Goal: Task Accomplishment & Management: Complete application form

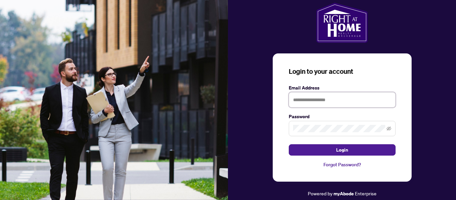
type input "**********"
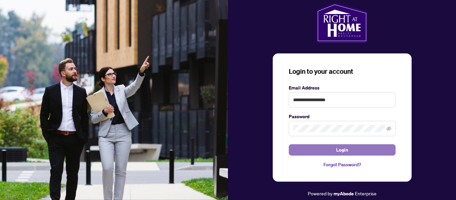
click at [343, 152] on span "Login" at bounding box center [342, 150] width 12 height 11
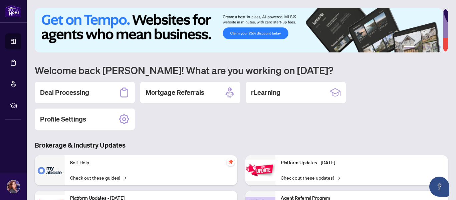
click at [99, 93] on div "Deal Processing" at bounding box center [85, 92] width 100 height 21
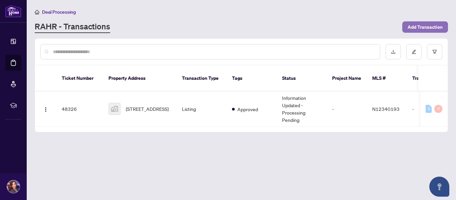
click at [427, 25] on span "Add Transaction" at bounding box center [425, 27] width 35 height 11
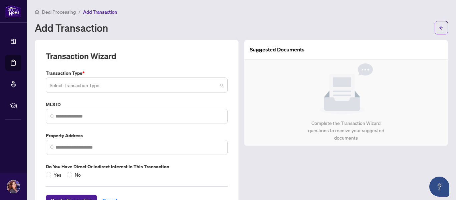
click at [219, 85] on span at bounding box center [137, 85] width 174 height 13
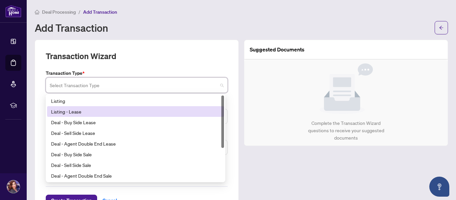
drag, startPoint x: 222, startPoint y: 116, endPoint x: 219, endPoint y: 113, distance: 4.7
click at [219, 113] on div "Listing Listing - Lease Deal - Buy Side Lease Deal - Sell Side Lease Deal - Age…" at bounding box center [135, 138] width 177 height 85
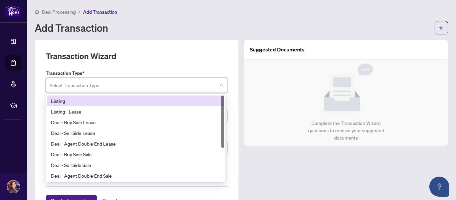
click at [79, 96] on div "Listing" at bounding box center [135, 101] width 177 height 11
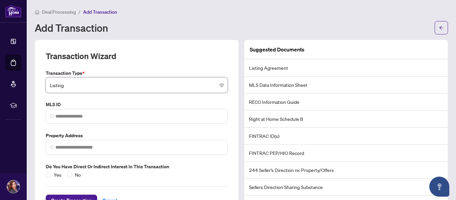
click at [76, 96] on div "Transaction Type * Listing Listing 13 14 Listing Listing - Lease Deal - Buy Sid…" at bounding box center [136, 123] width 187 height 109
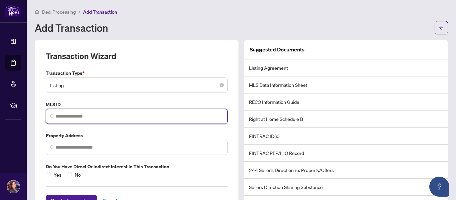
click at [84, 118] on input "search" at bounding box center [139, 116] width 168 height 7
paste input "*********"
type input "*********"
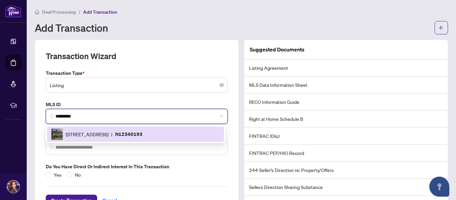
click at [109, 137] on span "6 Sachet Dr, Richmond Hill, Ontario L4E 4S1, Canada" at bounding box center [87, 134] width 43 height 7
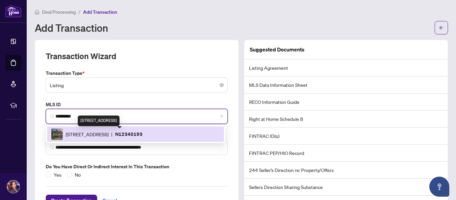
type input "**********"
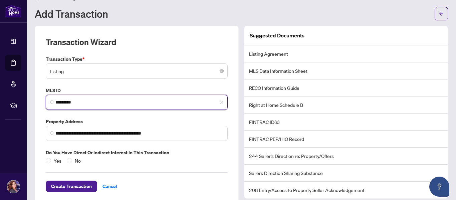
scroll to position [14, 0]
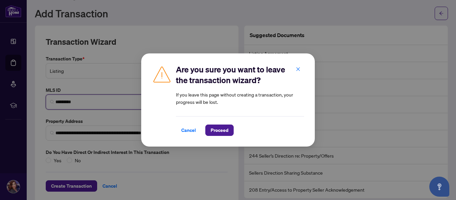
type input "*********"
click at [189, 128] on span "Cancel" at bounding box center [188, 130] width 15 height 11
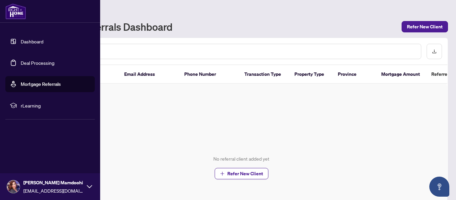
click at [37, 41] on link "Dashboard" at bounding box center [32, 41] width 23 height 6
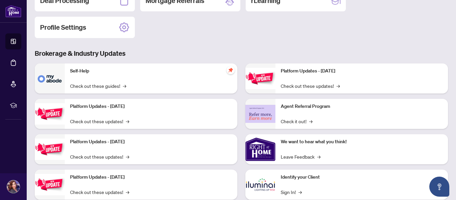
scroll to position [57, 0]
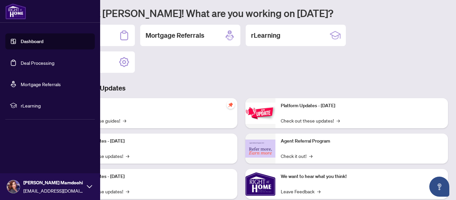
click at [30, 40] on link "Dashboard" at bounding box center [32, 41] width 23 height 6
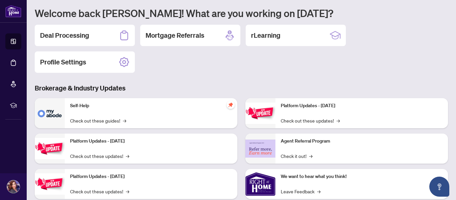
scroll to position [9, 0]
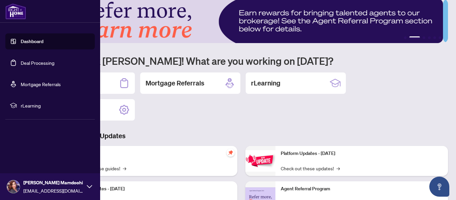
click at [30, 62] on link "Deal Processing" at bounding box center [38, 63] width 34 height 6
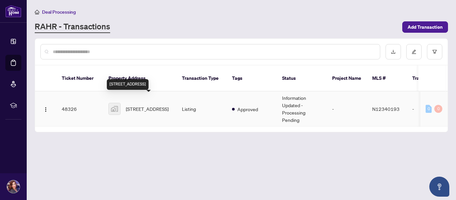
click at [138, 105] on span "[STREET_ADDRESS]" at bounding box center [147, 108] width 43 height 7
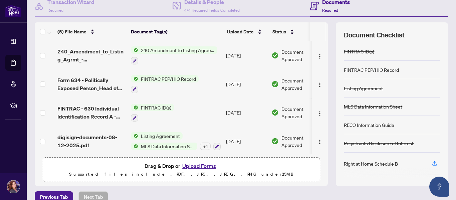
scroll to position [79, 0]
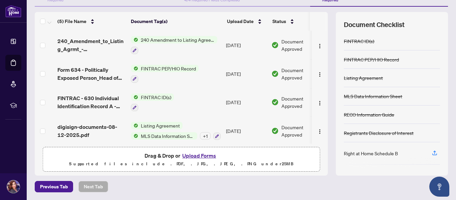
click at [201, 155] on button "Upload Forms" at bounding box center [199, 155] width 38 height 9
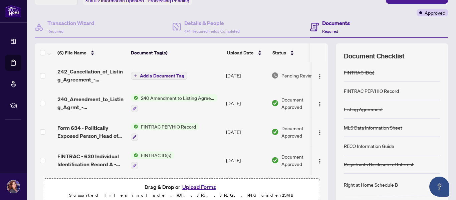
scroll to position [49, 0]
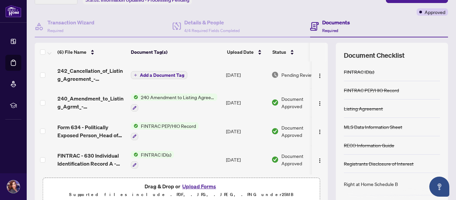
click at [174, 73] on span "Add a Document Tag" at bounding box center [162, 75] width 44 height 5
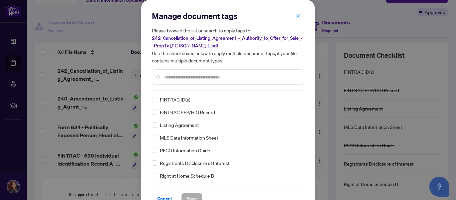
drag, startPoint x: 302, startPoint y: 97, endPoint x: 301, endPoint y: 105, distance: 7.7
click at [301, 105] on div "FINTRAC ID(s) FINTRAC PEP/HIO Record Listing Agreement MLS Data Information She…" at bounding box center [228, 137] width 152 height 83
click at [168, 76] on input "text" at bounding box center [231, 76] width 134 height 7
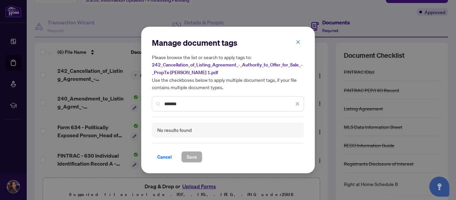
click at [175, 104] on input "*******" at bounding box center [229, 103] width 130 height 7
type input "********"
click at [298, 42] on icon "close" at bounding box center [299, 42] width 4 height 4
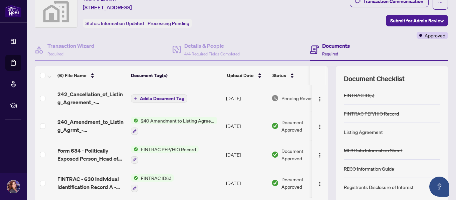
scroll to position [25, 0]
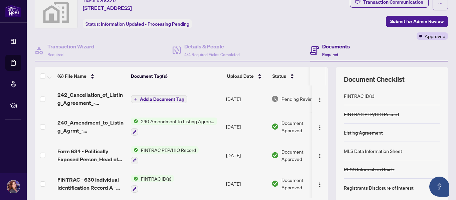
click at [185, 97] on button "Add a Document Tag" at bounding box center [159, 99] width 56 height 8
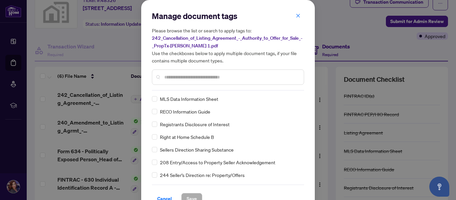
scroll to position [0, 0]
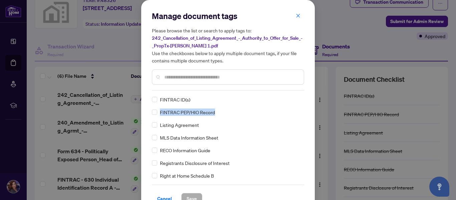
drag, startPoint x: 302, startPoint y: 99, endPoint x: 302, endPoint y: 106, distance: 7.0
click at [302, 106] on div "Manage document tags Please browse the list or search to apply tags to: 242_Can…" at bounding box center [228, 107] width 174 height 215
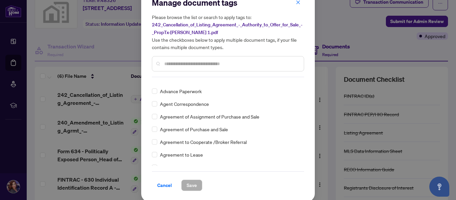
scroll to position [14, 0]
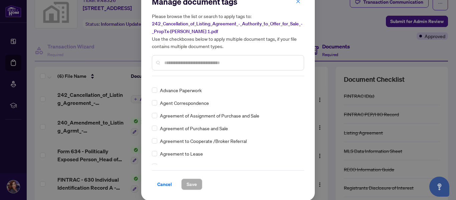
drag, startPoint x: 302, startPoint y: 85, endPoint x: 303, endPoint y: 89, distance: 3.9
click at [303, 89] on div "Manage document tags Please browse the list or search to apply tags to: 242_Can…" at bounding box center [228, 93] width 174 height 215
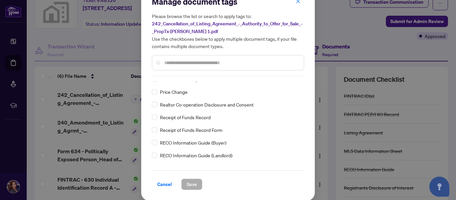
scroll to position [1135, 0]
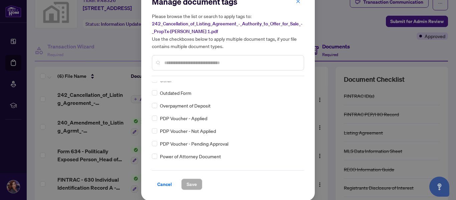
click at [173, 61] on input "text" at bounding box center [231, 62] width 134 height 7
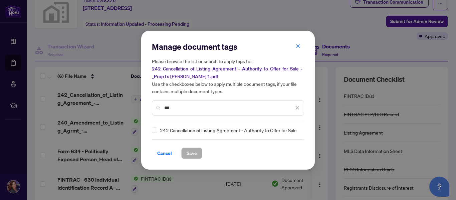
scroll to position [0, 0]
type input "***"
click at [203, 69] on span "242_Cancellation_of_Listing_Agreement_-_Authority_to_Offer_for_Sale_-_PropTx-[P…" at bounding box center [227, 73] width 151 height 14
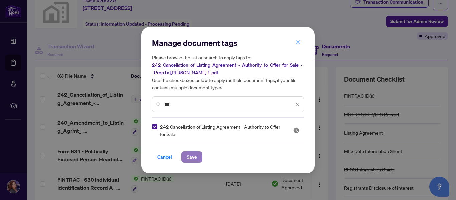
click at [189, 154] on span "Save" at bounding box center [192, 157] width 10 height 11
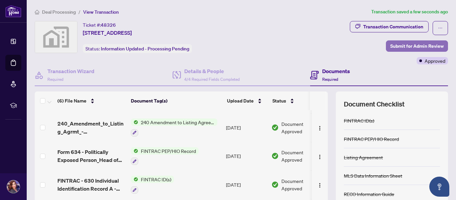
click at [425, 46] on span "Submit for Admin Review" at bounding box center [416, 46] width 53 height 11
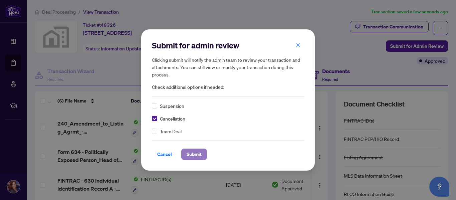
click at [194, 156] on span "Submit" at bounding box center [194, 154] width 15 height 11
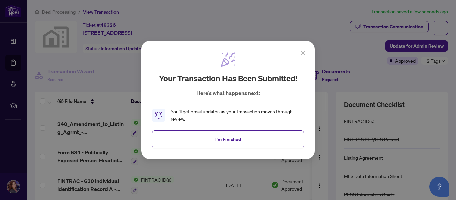
click at [301, 54] on icon at bounding box center [303, 53] width 8 height 8
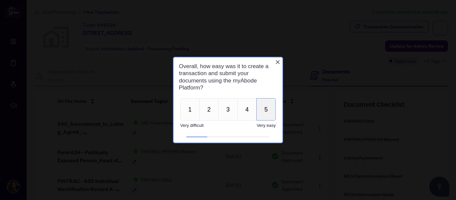
click at [269, 107] on button "5" at bounding box center [265, 109] width 19 height 22
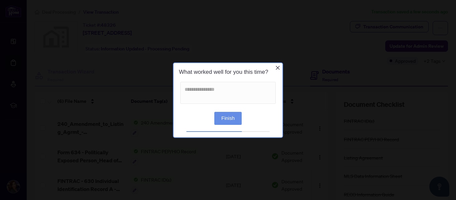
click at [269, 107] on div at bounding box center [228, 94] width 109 height 26
click at [230, 117] on button "Finish" at bounding box center [227, 118] width 27 height 13
